Goal: Task Accomplishment & Management: Manage account settings

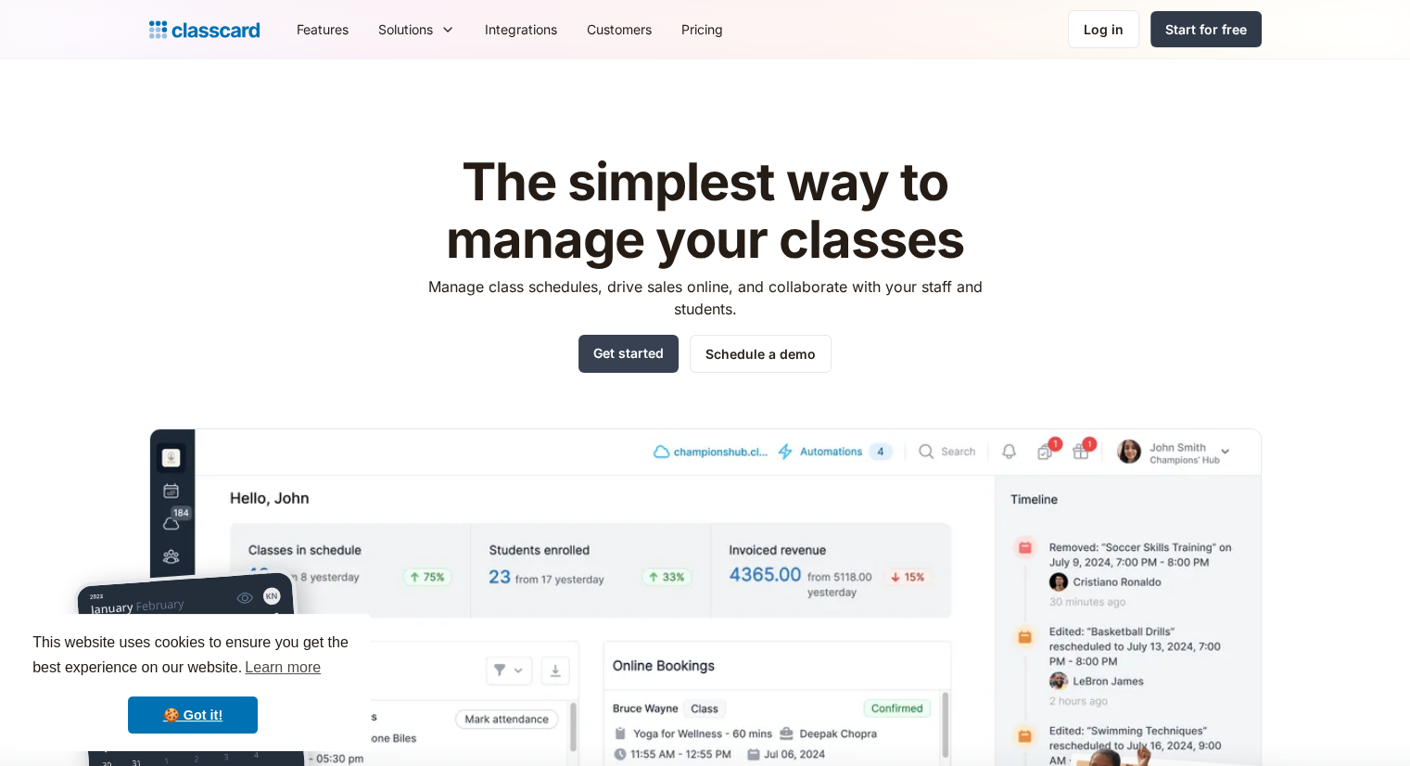
click at [1219, 20] on div "Start for free" at bounding box center [1206, 28] width 82 height 19
click at [1087, 31] on div "Log in" at bounding box center [1103, 28] width 40 height 19
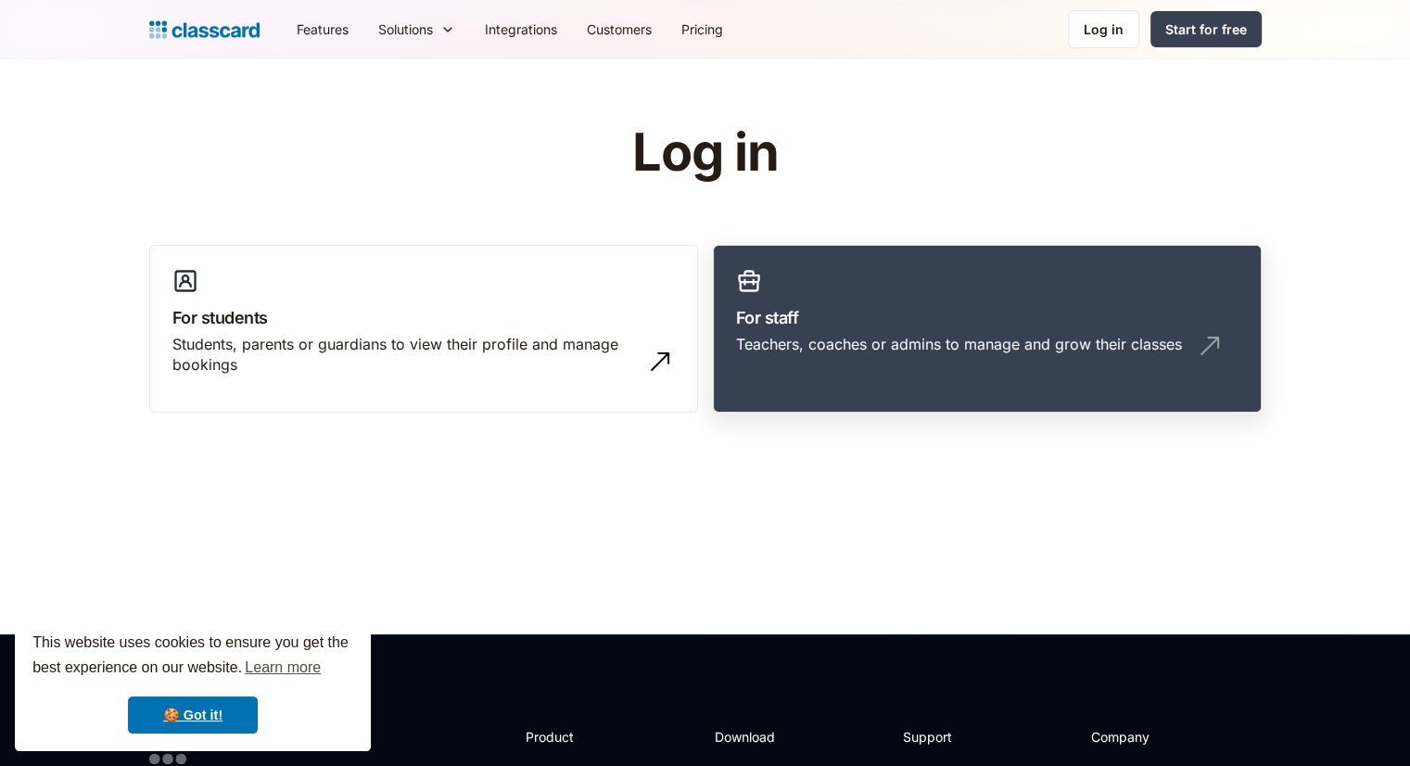
click at [987, 376] on link "For staff Teachers, coaches or admins to manage and grow their classes" at bounding box center [987, 329] width 549 height 169
